Goal: Information Seeking & Learning: Learn about a topic

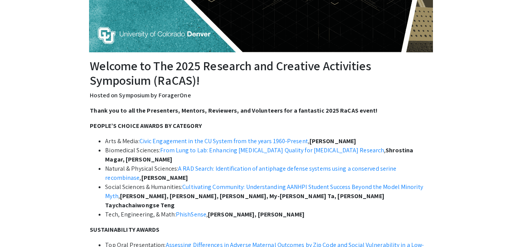
scroll to position [194, 0]
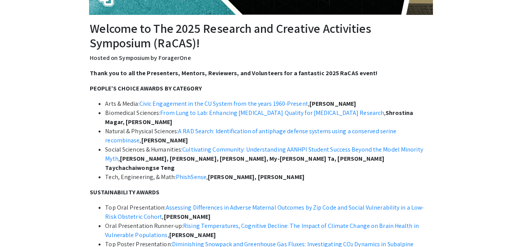
click at [113, 111] on li "Biomedical Sciences: From Lung to Lab: Enhancing [MEDICAL_DATA] Quality for [ME…" at bounding box center [268, 118] width 327 height 18
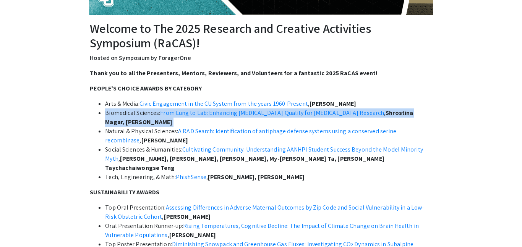
click at [113, 111] on li "Biomedical Sciences: From Lung to Lab: Enhancing [MEDICAL_DATA] Quality for [ME…" at bounding box center [268, 118] width 327 height 18
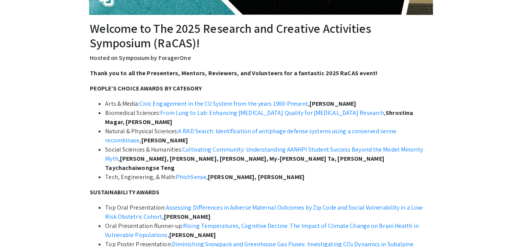
click at [113, 111] on li "Biomedical Sciences: From Lung to Lab: Enhancing [MEDICAL_DATA] Quality for [ME…" at bounding box center [268, 118] width 327 height 18
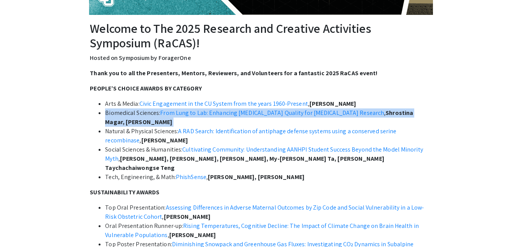
click at [113, 111] on li "Biomedical Sciences: From Lung to Lab: Enhancing [MEDICAL_DATA] Quality for [ME…" at bounding box center [268, 118] width 327 height 18
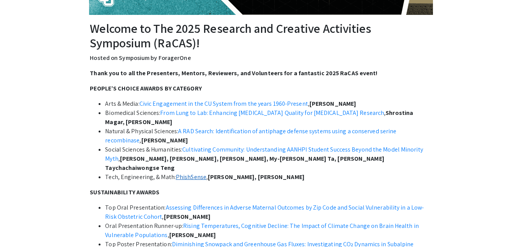
click at [193, 173] on link "PhishSense" at bounding box center [191, 177] width 31 height 8
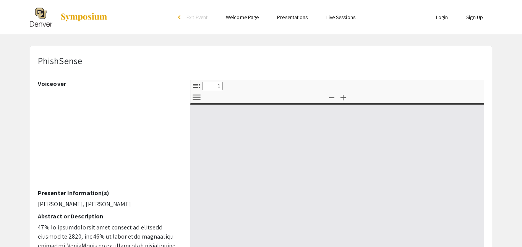
select select "custom"
type input "0"
select select "custom"
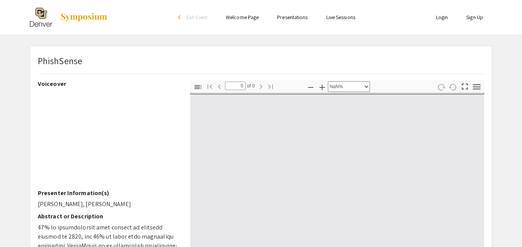
type input "1"
select select "auto"
